Goal: Contribute content: Add original content to the website for others to see

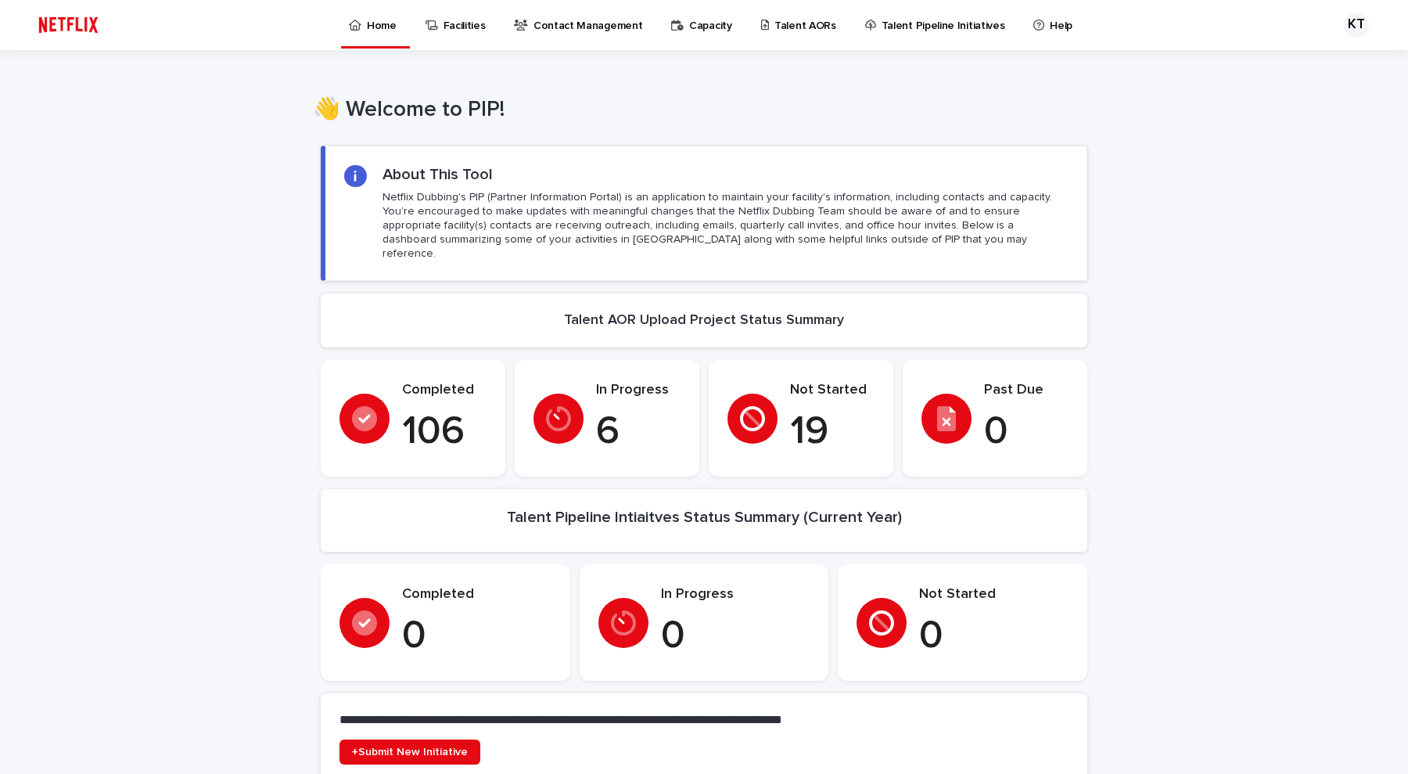
click at [774, 27] on p "Talent AORs" at bounding box center [805, 16] width 62 height 33
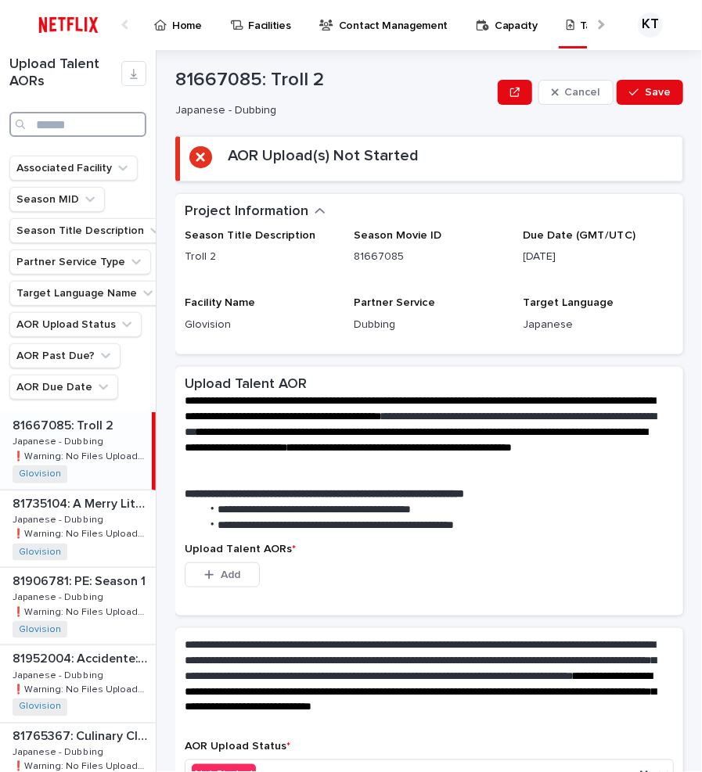
click at [77, 125] on input "Search" at bounding box center [77, 124] width 137 height 25
type input "*"
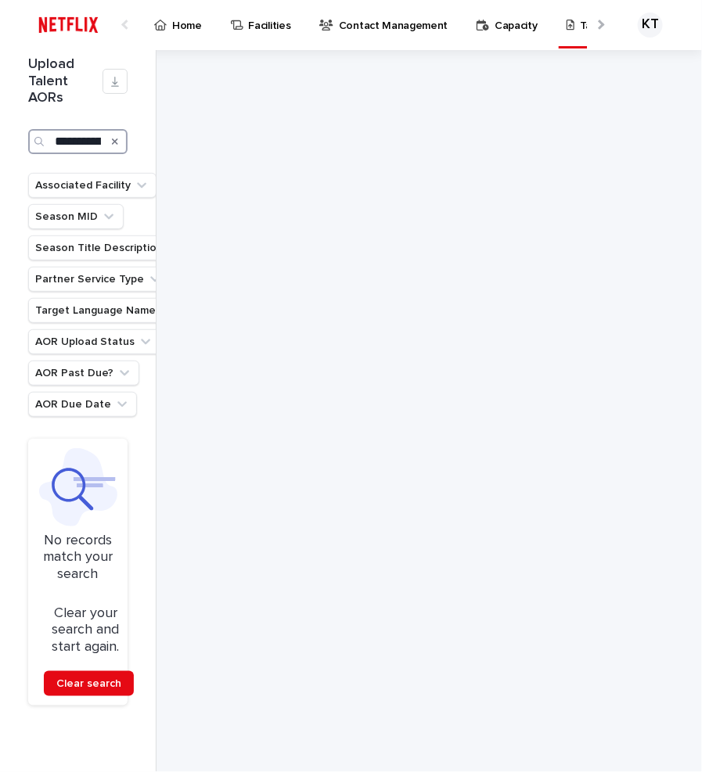
scroll to position [0, 8]
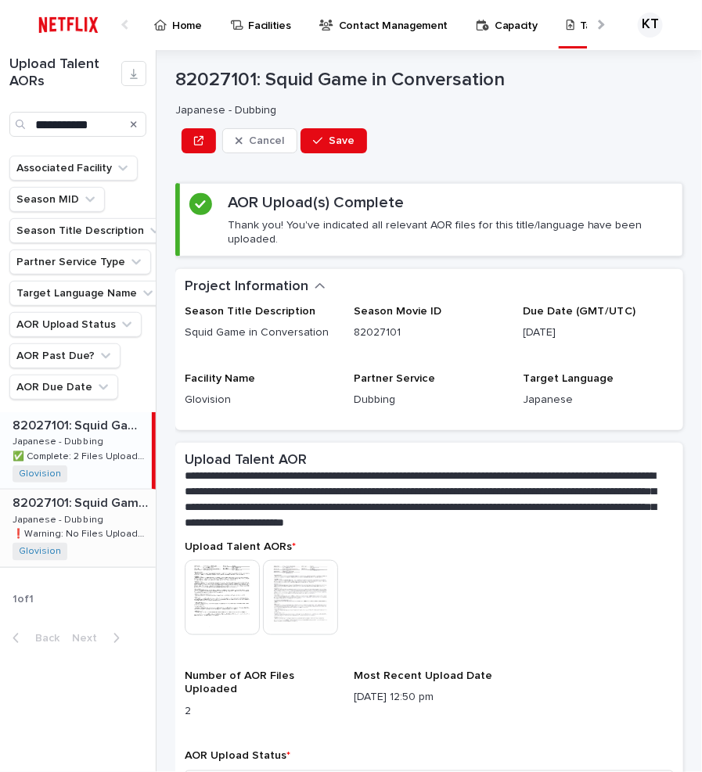
click at [127, 533] on p "❗️Warning: No Files Uploaded" at bounding box center [83, 533] width 140 height 14
click at [123, 457] on p "✅ Complete: 2 Files Uploaded" at bounding box center [83, 455] width 140 height 14
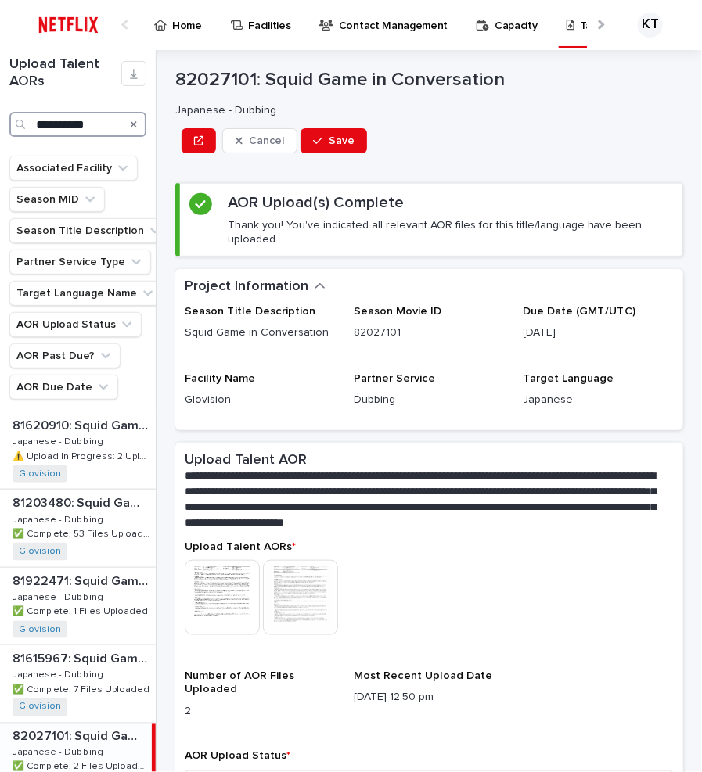
click at [68, 127] on input "**********" at bounding box center [77, 124] width 137 height 25
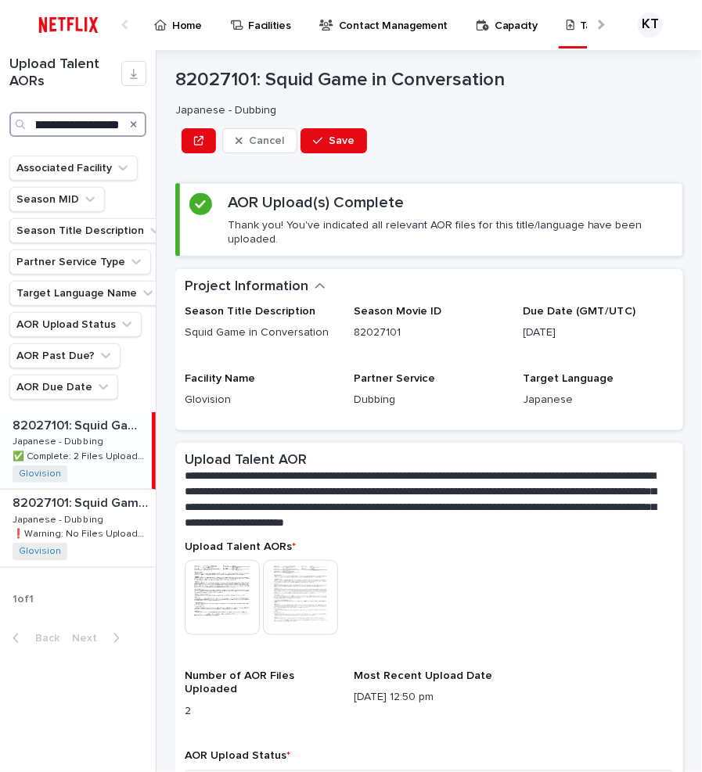
scroll to position [0, 21]
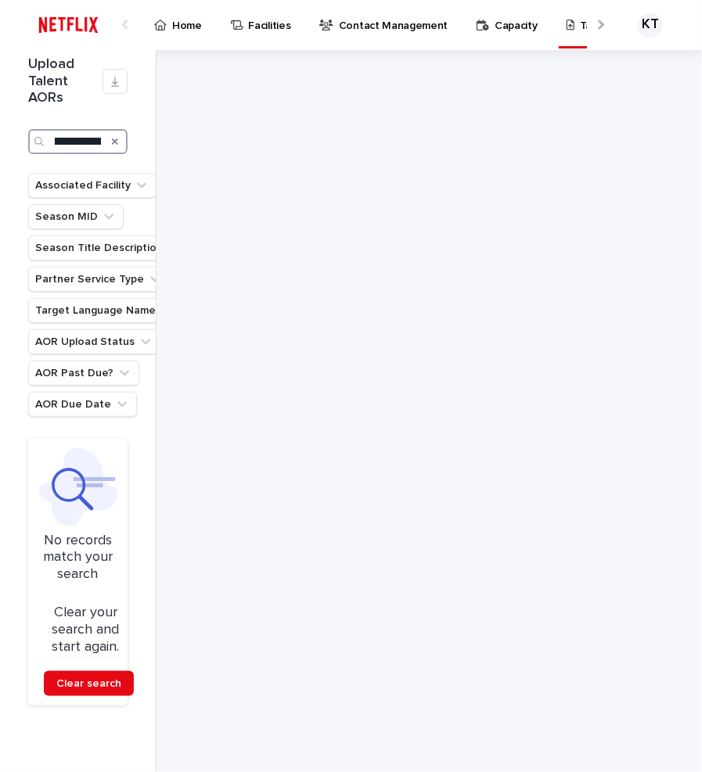
click at [78, 145] on input "**********" at bounding box center [77, 141] width 99 height 25
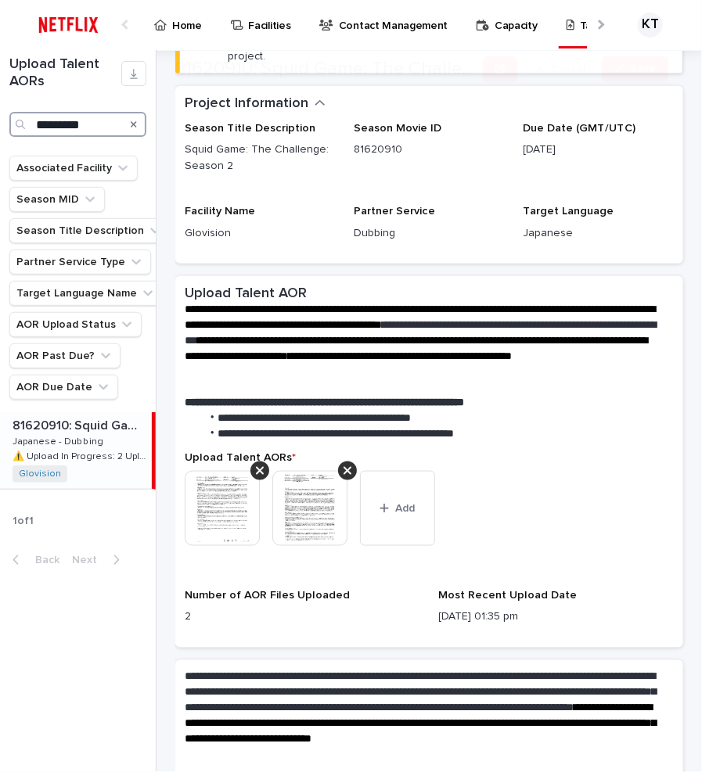
scroll to position [293, 0]
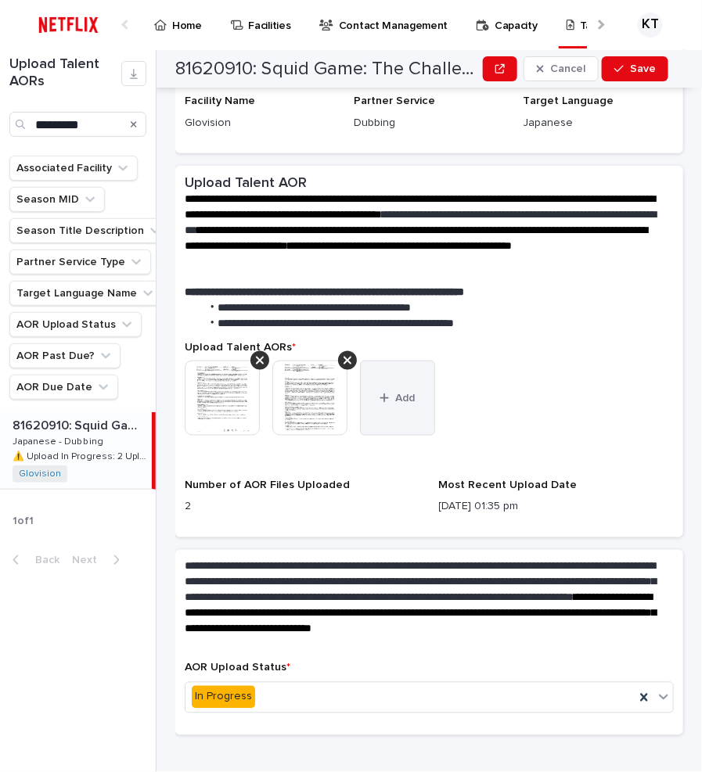
click at [409, 406] on button "Add" at bounding box center [397, 398] width 75 height 75
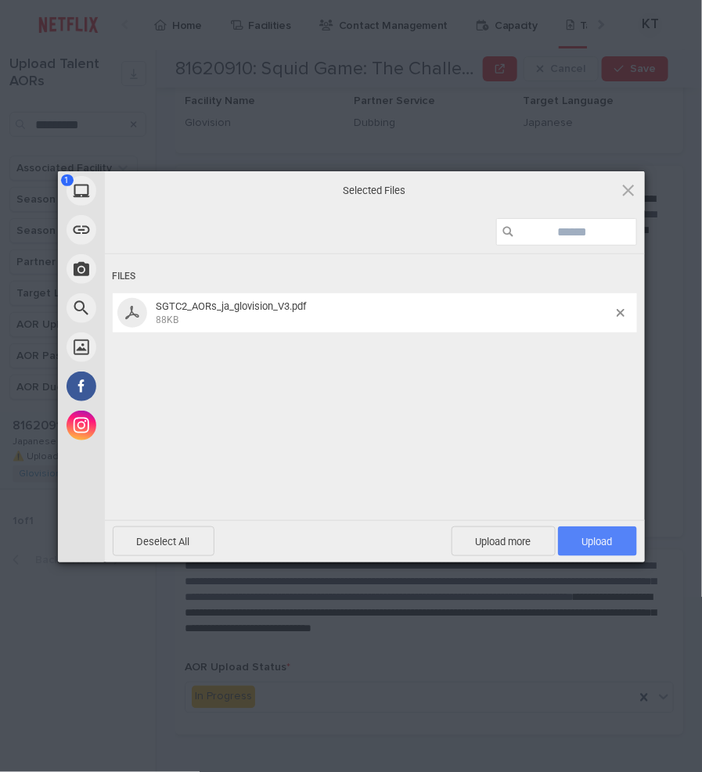
click at [613, 526] on span "Upload 1" at bounding box center [597, 541] width 79 height 30
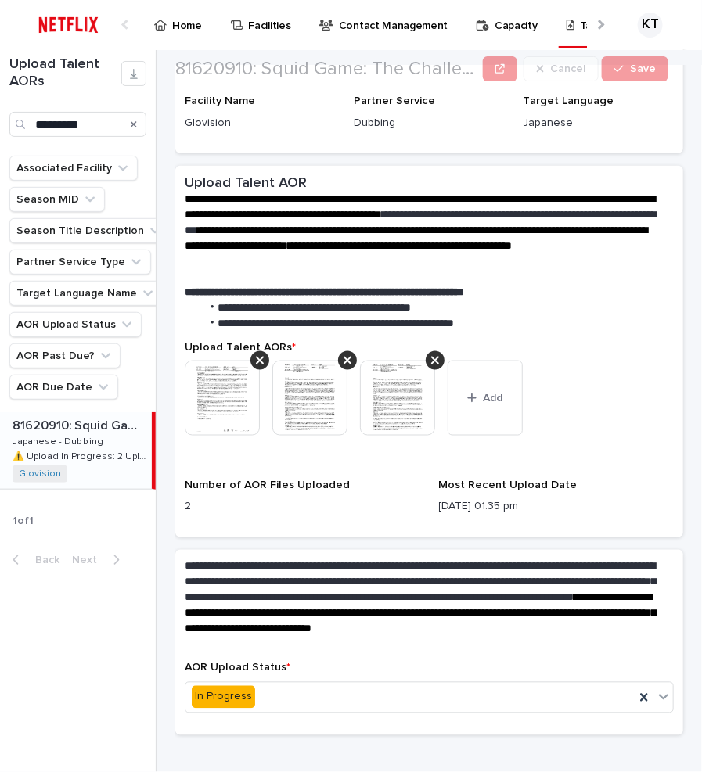
scroll to position [0, 0]
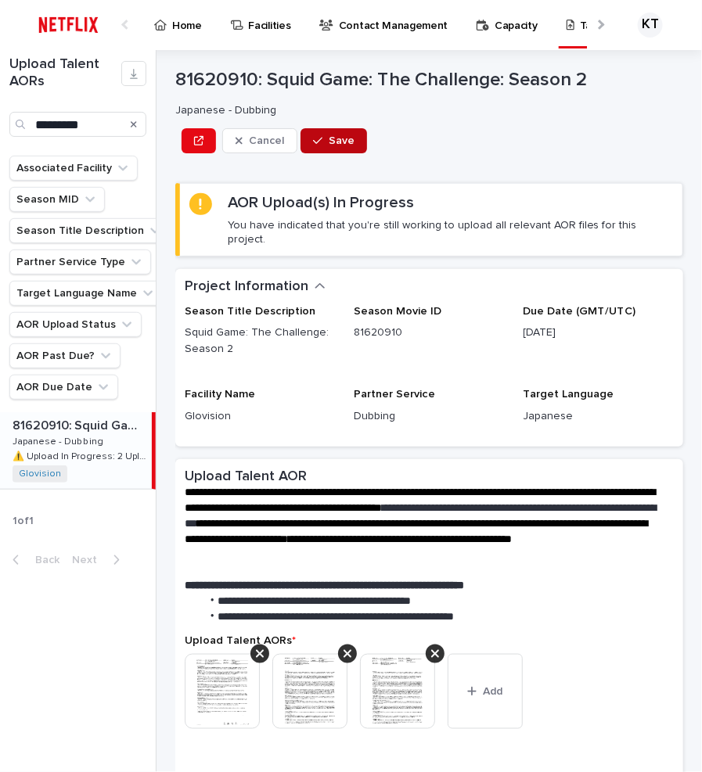
click at [348, 149] on button "Save" at bounding box center [333, 140] width 66 height 25
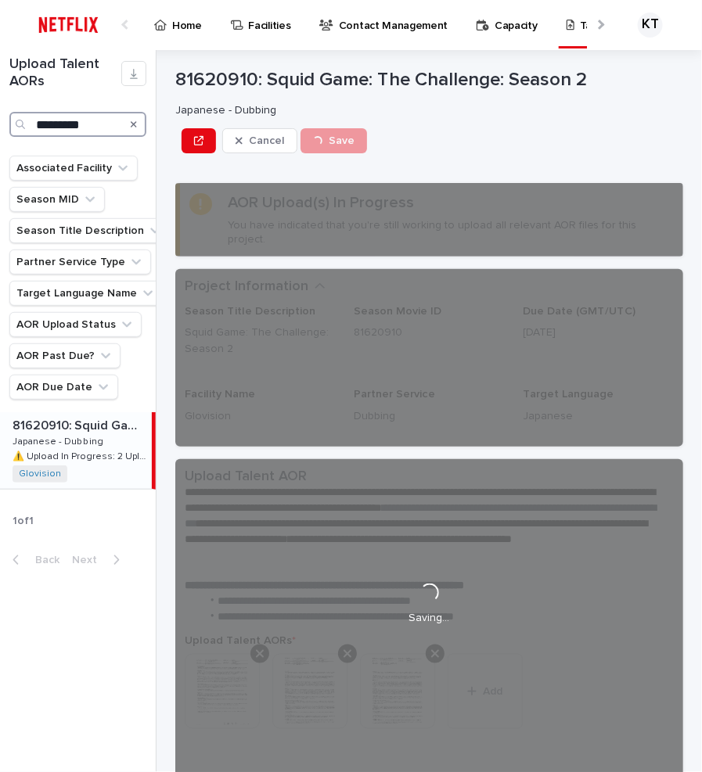
click at [98, 127] on input "*********" at bounding box center [77, 124] width 137 height 25
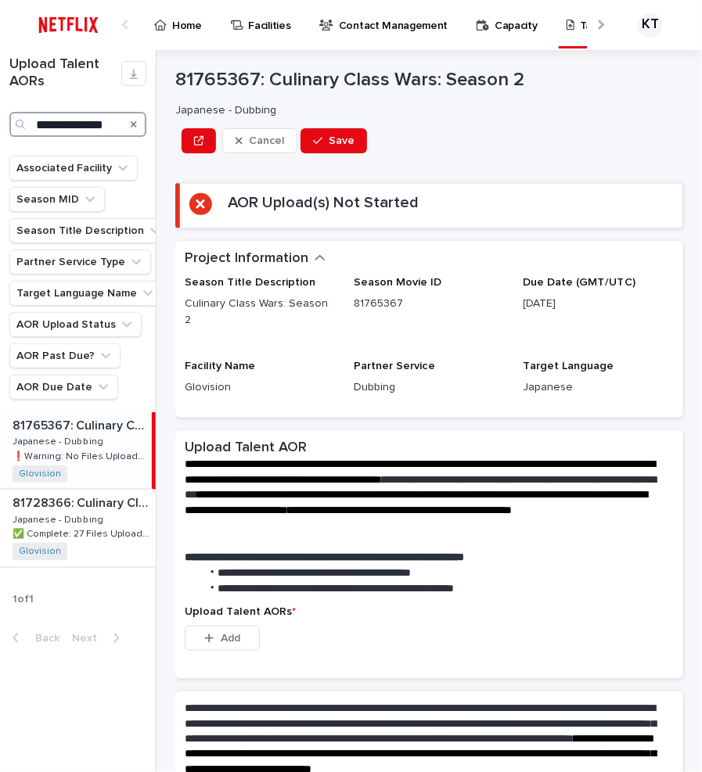
type input "**********"
click at [120, 461] on div "81765367: Culinary Class Wars: Season 2 81765367: Culinary Class Wars: Season 2…" at bounding box center [76, 450] width 152 height 77
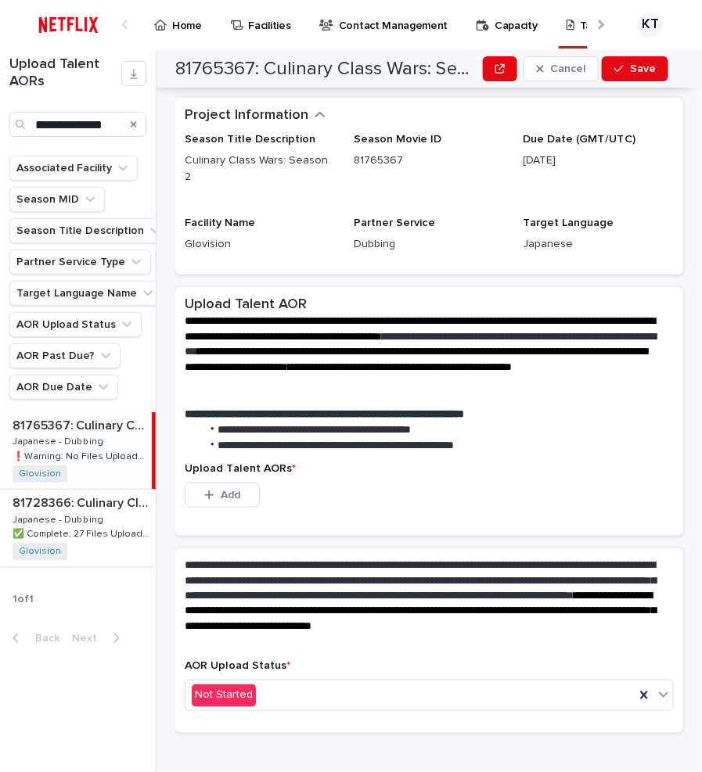
drag, startPoint x: 225, startPoint y: 478, endPoint x: 262, endPoint y: 477, distance: 36.8
click at [234, 490] on span "Add" at bounding box center [231, 495] width 20 height 11
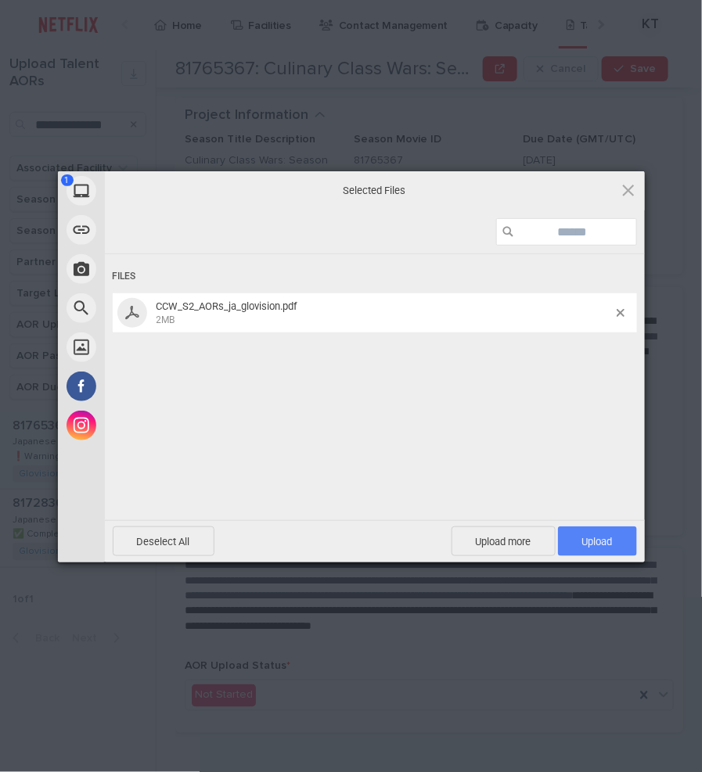
click at [607, 530] on span "Upload 1" at bounding box center [597, 541] width 79 height 30
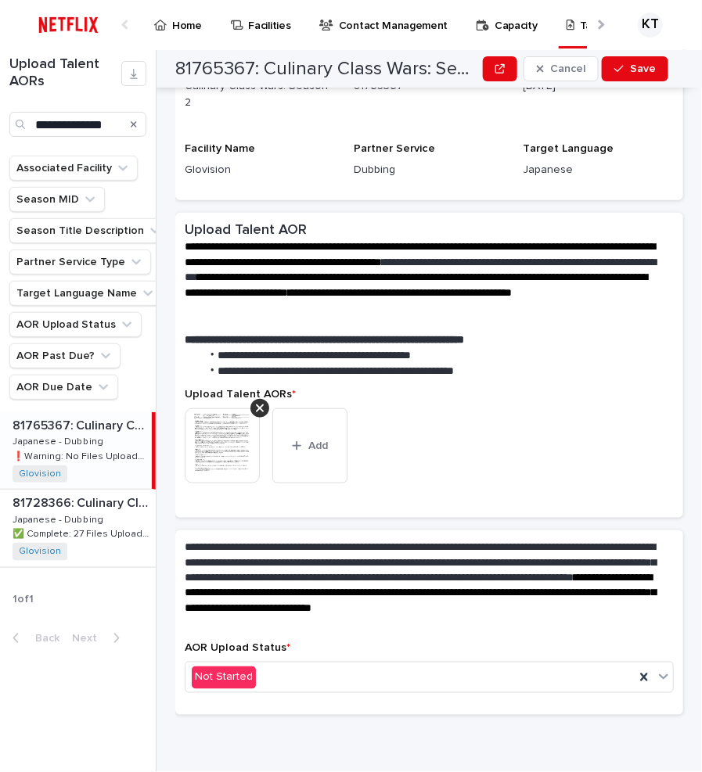
scroll to position [124, 0]
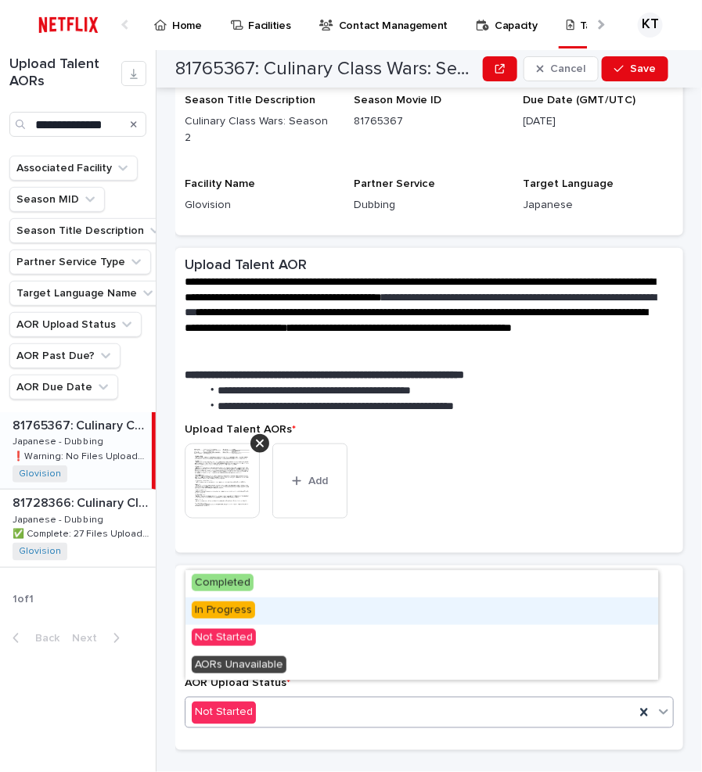
click at [293, 616] on div "In Progress" at bounding box center [421, 611] width 472 height 27
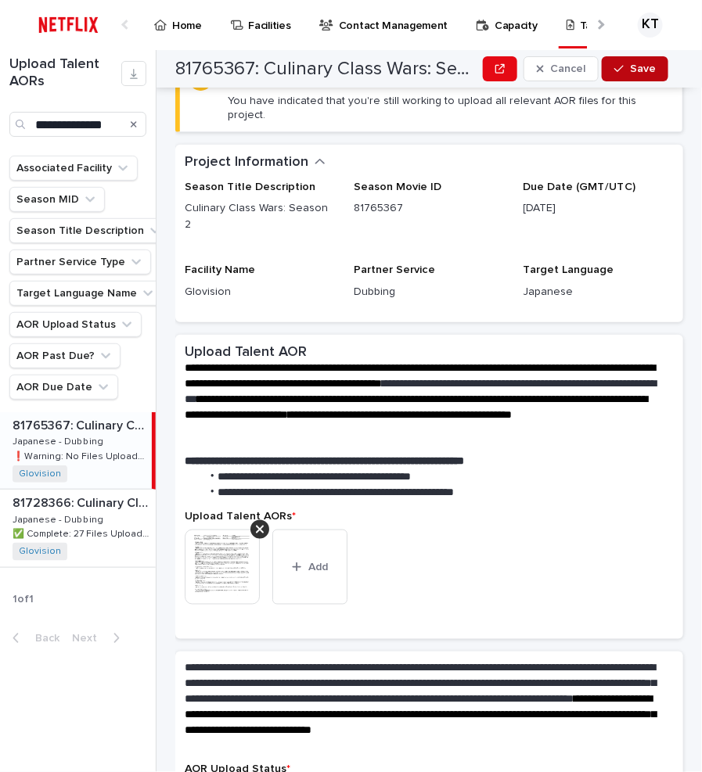
click at [653, 69] on span "Save" at bounding box center [643, 68] width 26 height 11
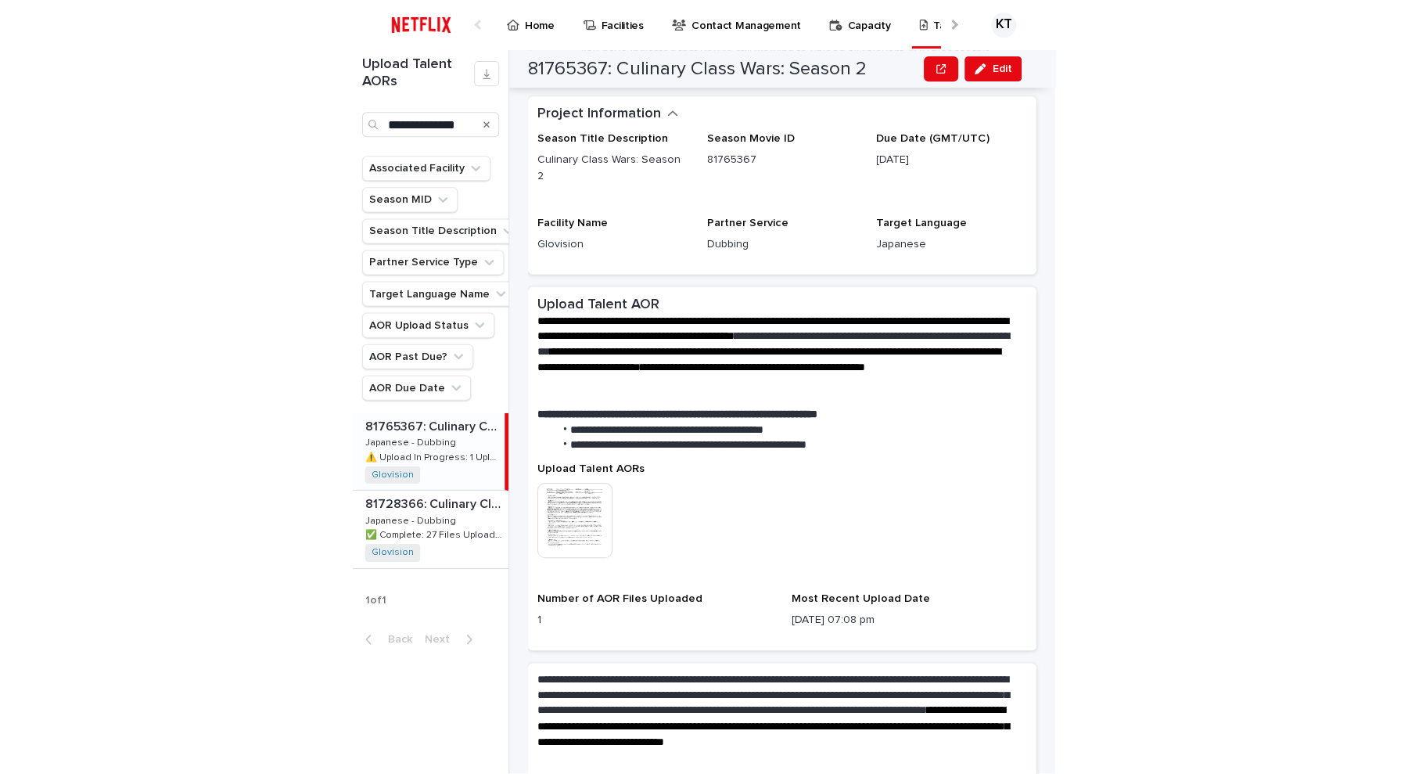
scroll to position [158, 0]
